Goal: Task Accomplishment & Management: Use online tool/utility

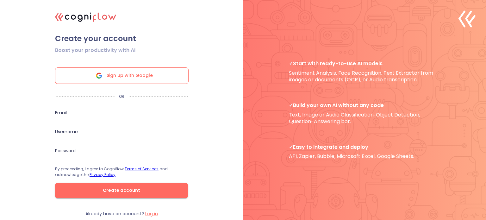
click at [129, 74] on span "Sign up with Google" at bounding box center [130, 76] width 46 height 16
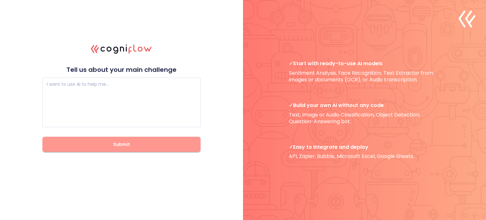
click at [138, 145] on span "Submit" at bounding box center [121, 144] width 138 height 8
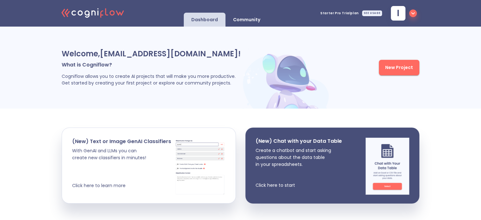
click at [411, 66] on span "New Project" at bounding box center [399, 68] width 28 height 8
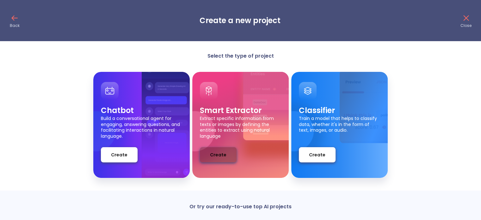
click at [217, 151] on span "Create" at bounding box center [218, 155] width 16 height 8
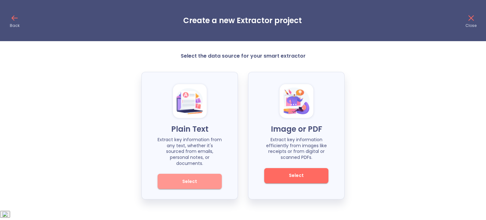
click at [188, 177] on span "Select" at bounding box center [189, 181] width 43 height 8
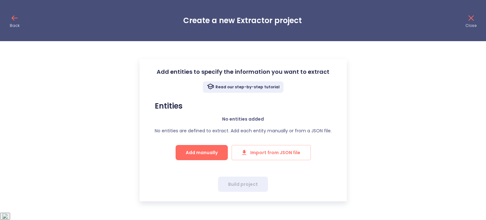
click at [15, 16] on icon at bounding box center [14, 18] width 10 height 10
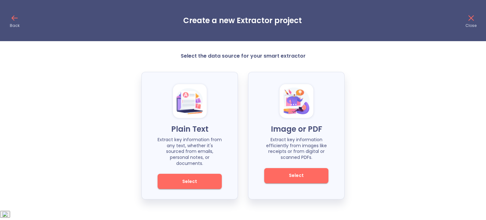
click at [15, 16] on icon at bounding box center [14, 18] width 10 height 10
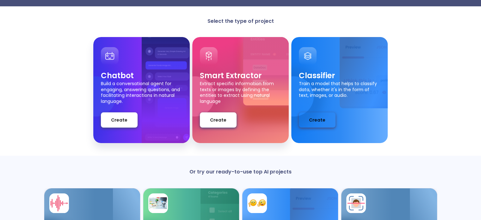
scroll to position [29, 0]
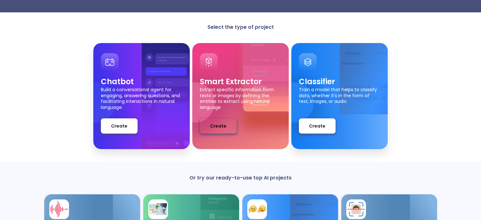
click at [208, 122] on button "Create" at bounding box center [218, 125] width 37 height 15
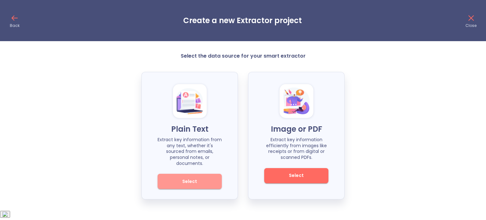
click at [192, 174] on button "Select" at bounding box center [189, 181] width 64 height 15
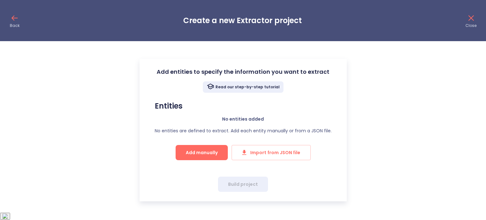
click at [194, 151] on span "Add manually" at bounding box center [202, 153] width 32 height 8
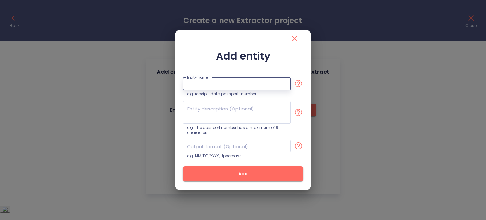
click at [219, 79] on input "text" at bounding box center [236, 83] width 108 height 13
type input "Formulario"
click at [233, 108] on textarea at bounding box center [236, 112] width 108 height 23
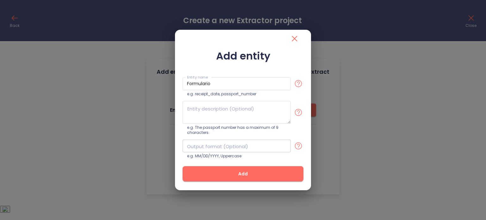
click at [228, 149] on input "text" at bounding box center [236, 145] width 108 height 13
click at [225, 104] on textarea at bounding box center [236, 112] width 108 height 23
click at [297, 35] on icon "close" at bounding box center [294, 39] width 10 height 10
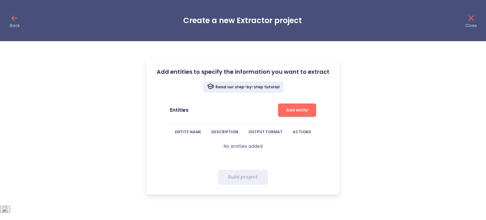
click at [15, 19] on icon at bounding box center [14, 18] width 10 height 10
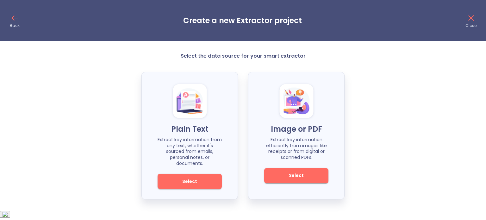
click at [15, 19] on icon at bounding box center [14, 18] width 10 height 10
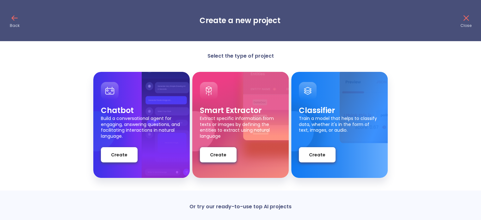
click at [466, 18] on icon at bounding box center [465, 17] width 5 height 5
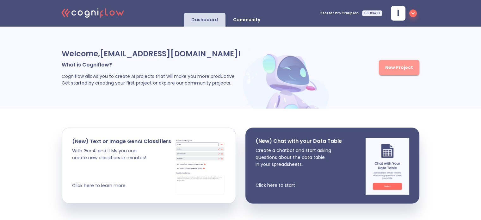
click at [408, 67] on span "New Project" at bounding box center [399, 68] width 28 height 8
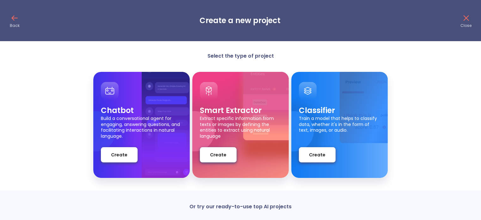
click at [11, 17] on icon at bounding box center [14, 18] width 10 height 10
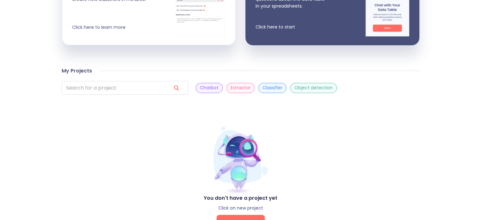
scroll to position [184, 0]
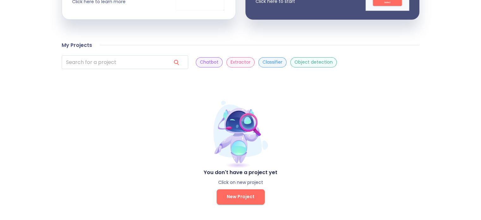
click at [230, 61] on p "Extractor" at bounding box center [240, 62] width 20 height 6
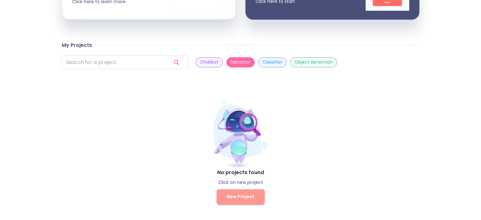
click at [241, 199] on span "New Project" at bounding box center [241, 197] width 28 height 8
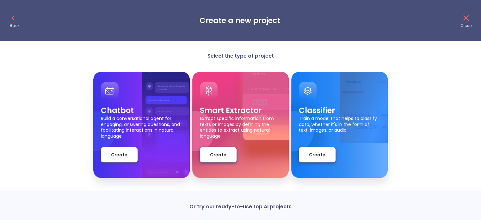
click at [468, 17] on icon at bounding box center [466, 18] width 10 height 10
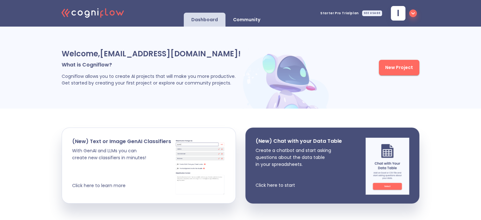
click at [227, 20] on div "Community" at bounding box center [246, 20] width 42 height 14
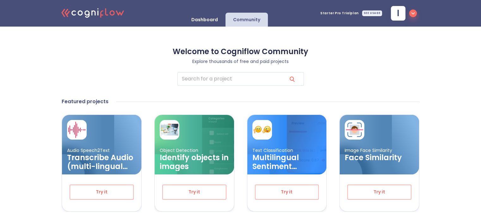
click at [215, 20] on p "Dashboard" at bounding box center [204, 20] width 27 height 6
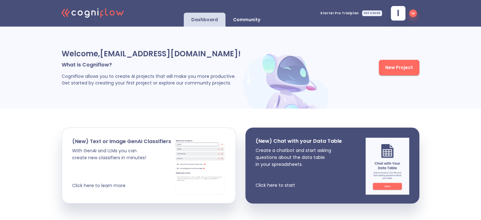
click at [412, 14] on icon "button" at bounding box center [412, 13] width 3 height 2
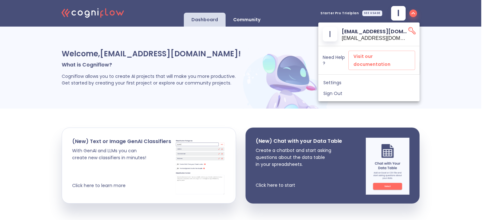
click at [451, 24] on div at bounding box center [243, 110] width 486 height 220
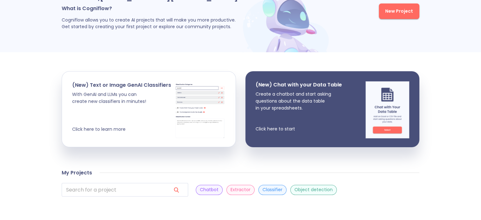
scroll to position [63, 0]
